Goal: Check status: Check status

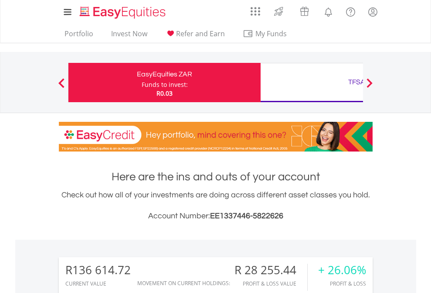
scroll to position [84, 137]
click at [142, 82] on div "Funds to invest:" at bounding box center [165, 84] width 46 height 9
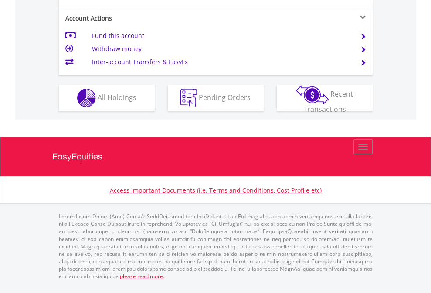
scroll to position [836, 0]
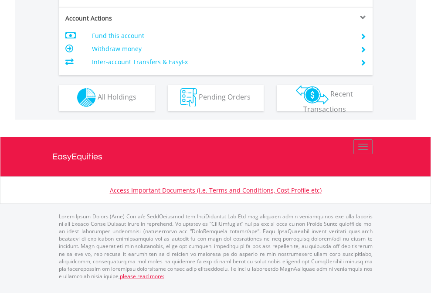
scroll to position [815, 0]
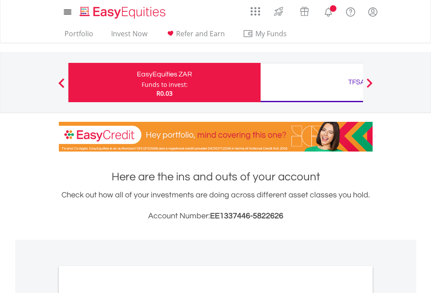
scroll to position [524, 0]
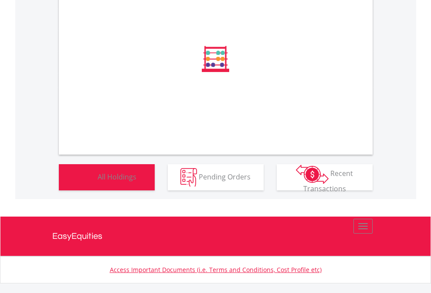
click at [98, 181] on span "All Holdings" at bounding box center [117, 176] width 39 height 10
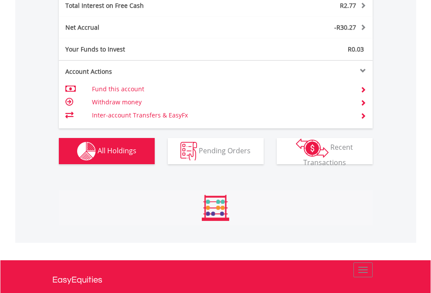
scroll to position [84, 137]
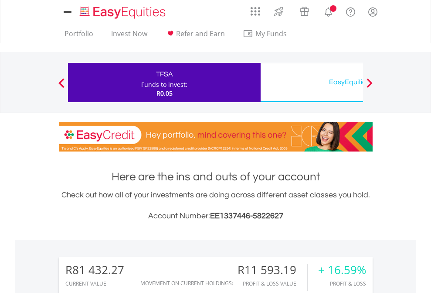
scroll to position [84, 137]
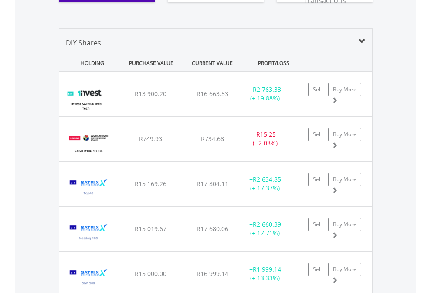
scroll to position [987, 0]
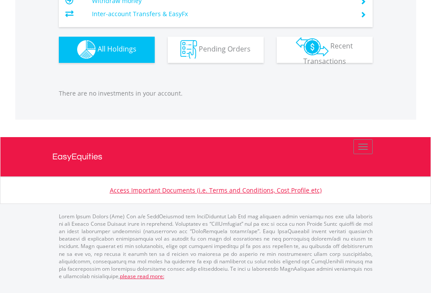
scroll to position [84, 137]
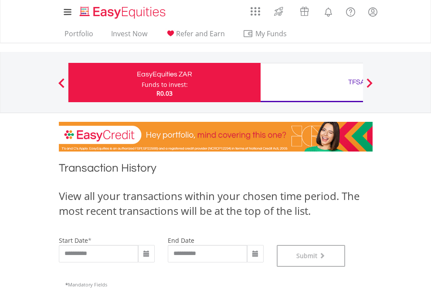
scroll to position [354, 0]
click at [312, 82] on div "TFSA" at bounding box center [357, 82] width 182 height 12
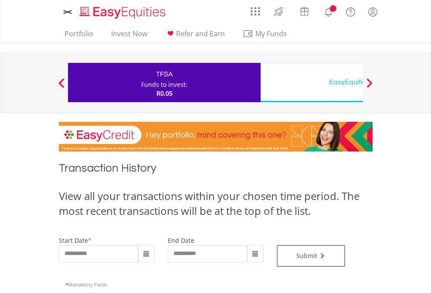
type input "**********"
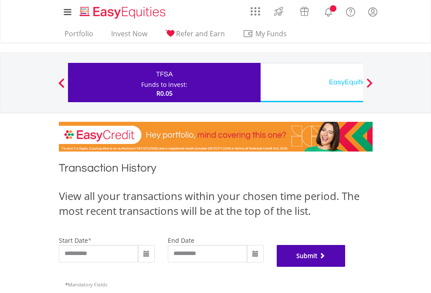
click at [346, 266] on button "Submit" at bounding box center [311, 256] width 69 height 22
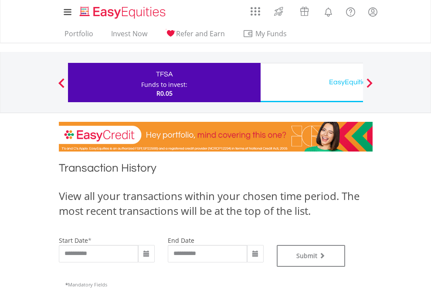
click at [312, 82] on div "EasyEquities USD" at bounding box center [357, 82] width 182 height 12
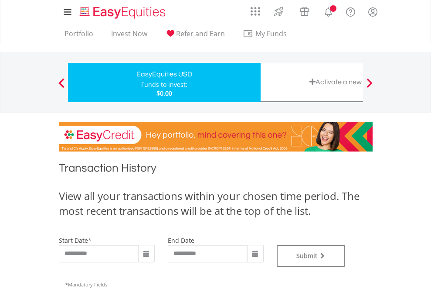
type input "**********"
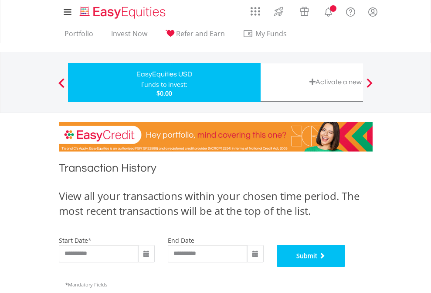
click at [346, 266] on button "Submit" at bounding box center [311, 256] width 69 height 22
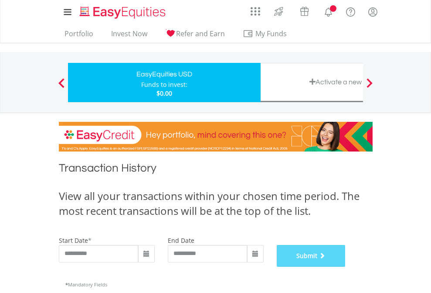
scroll to position [354, 0]
